Goal: Task Accomplishment & Management: Manage account settings

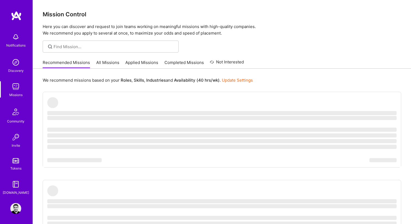
click at [15, 211] on img at bounding box center [15, 208] width 11 height 11
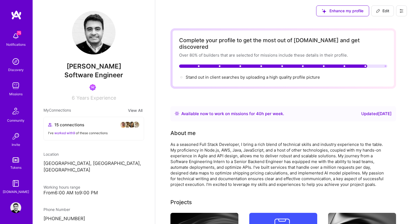
click at [16, 94] on div "Missions" at bounding box center [15, 94] width 13 height 6
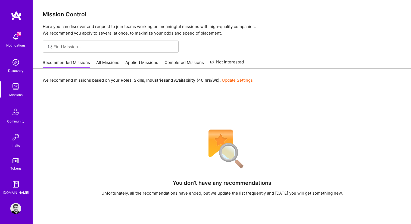
click at [181, 62] on link "Completed Missions" at bounding box center [183, 63] width 39 height 9
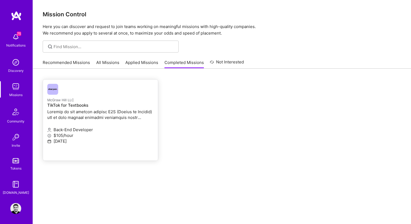
click at [112, 103] on h4 "TikTok for Textbooks" at bounding box center [100, 105] width 106 height 5
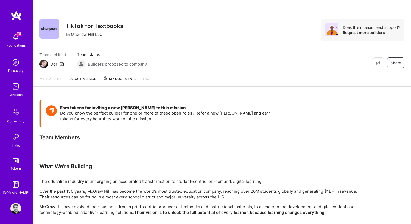
click at [124, 79] on span "My Documents" at bounding box center [119, 79] width 33 height 6
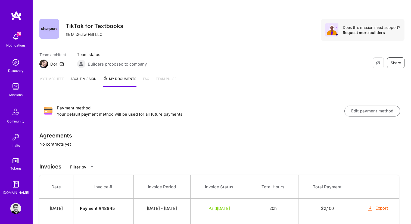
click at [360, 112] on button "Edit payment method" at bounding box center [372, 110] width 56 height 11
